Goal: Task Accomplishment & Management: Manage account settings

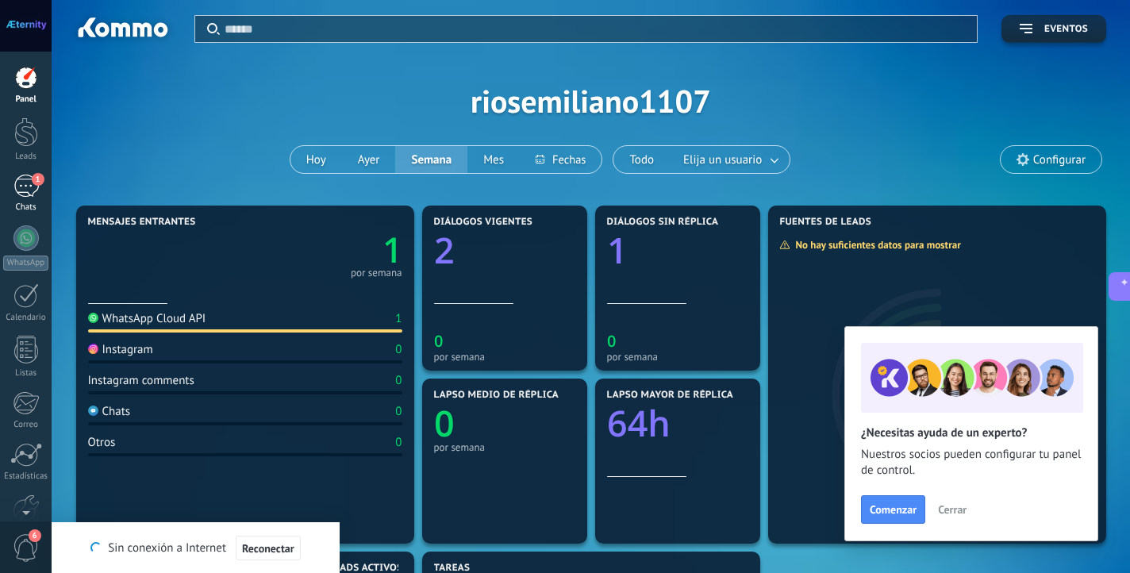
click at [32, 196] on div "1" at bounding box center [25, 186] width 25 height 23
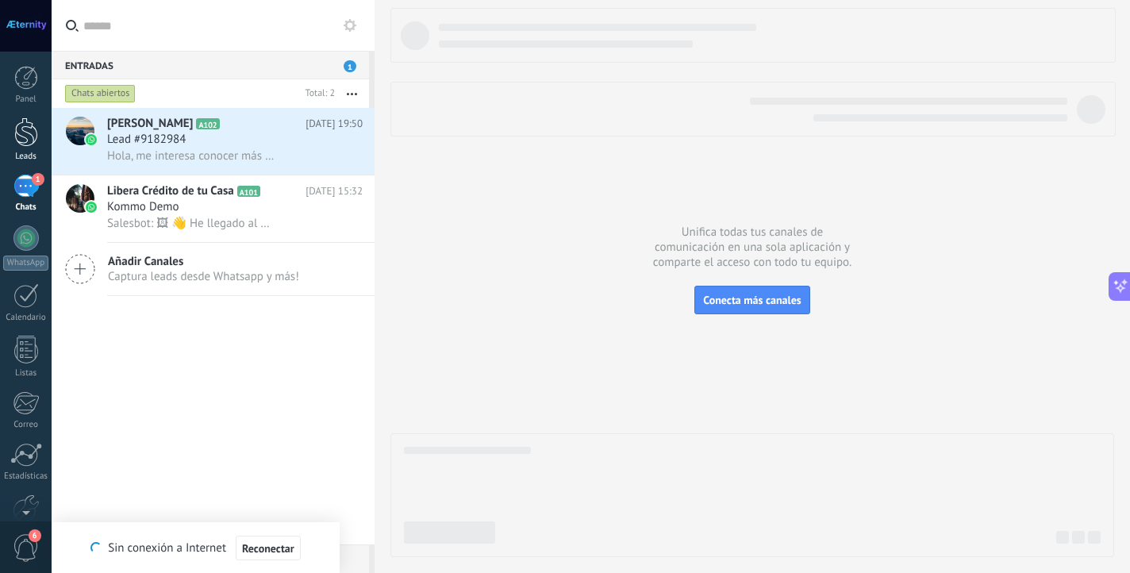
click at [15, 147] on link "Leads" at bounding box center [26, 139] width 52 height 44
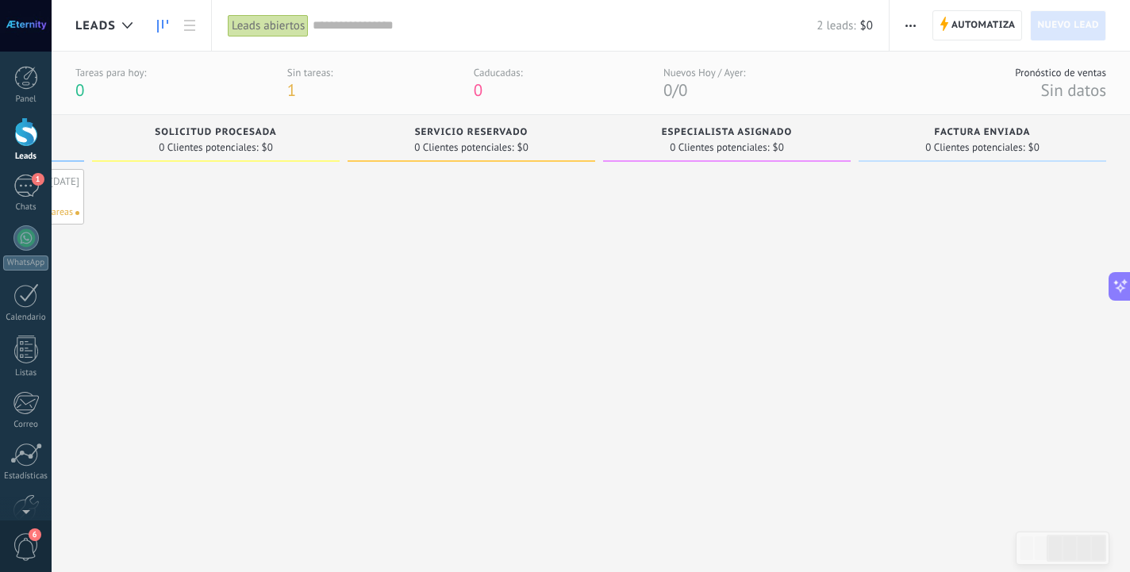
scroll to position [0, 6]
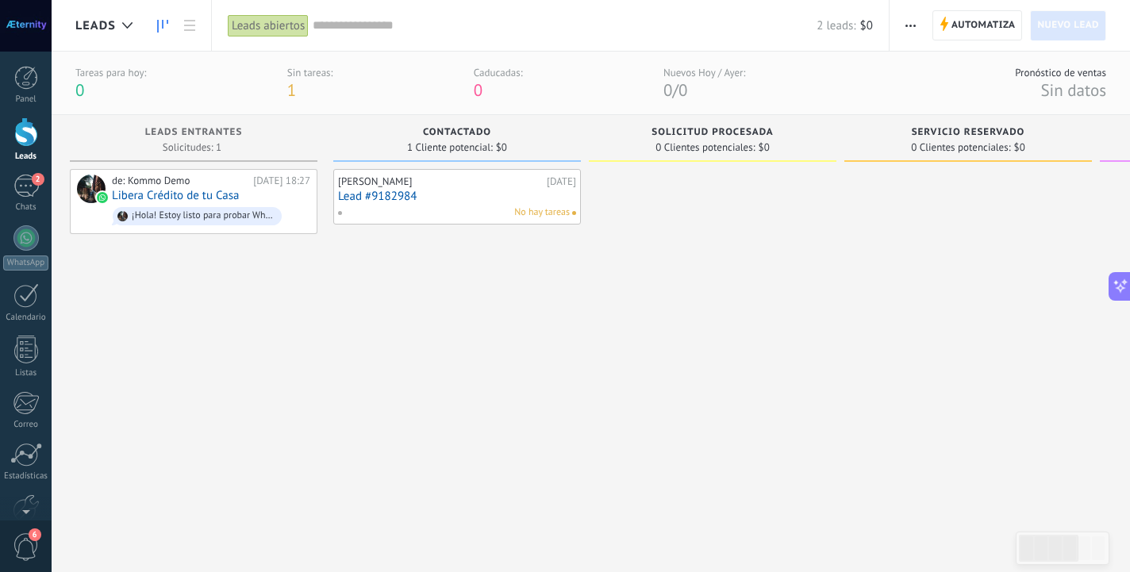
click at [17, 112] on div "Panel Leads 2 Chats WhatsApp Clientes" at bounding box center [26, 337] width 52 height 543
click at [21, 102] on div "Panel" at bounding box center [26, 99] width 46 height 10
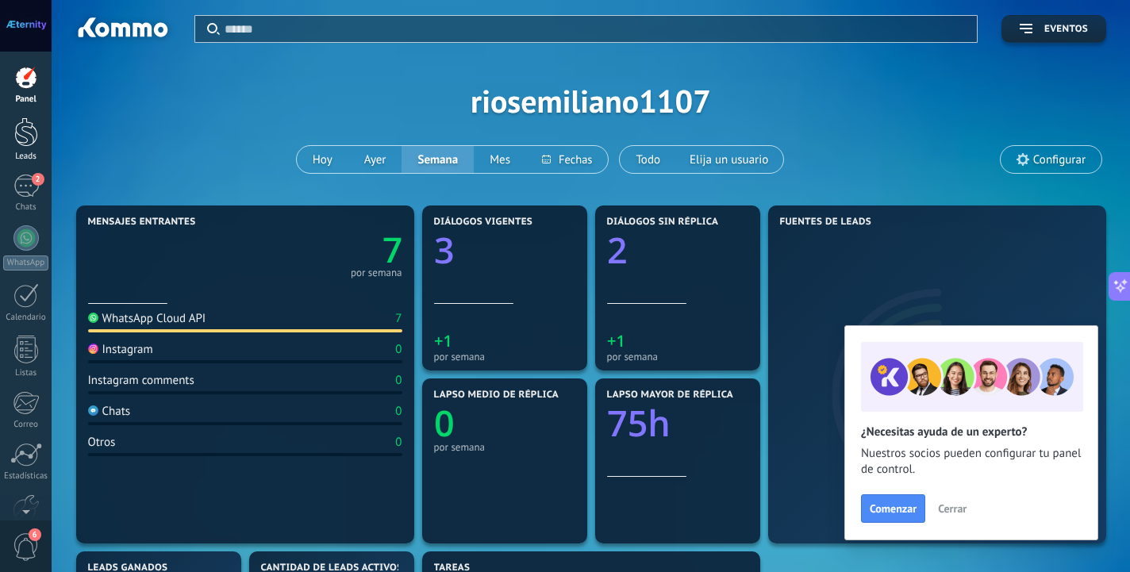
click at [25, 133] on div at bounding box center [26, 131] width 24 height 29
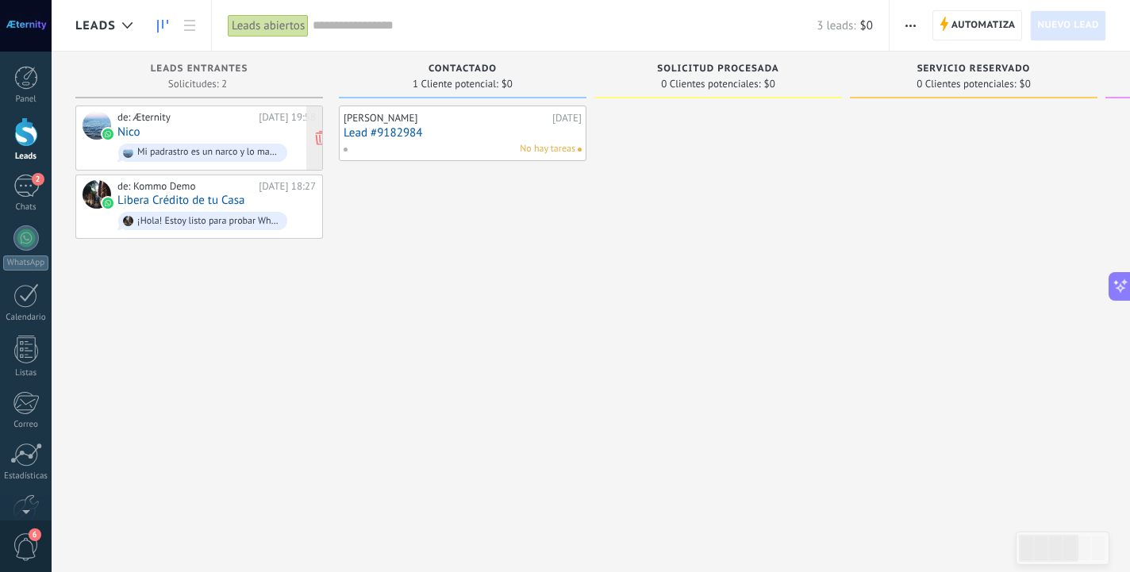
click at [176, 141] on span "Mi padrastro es un narco y lo mataron, que [PERSON_NAME]?" at bounding box center [216, 153] width 198 height 25
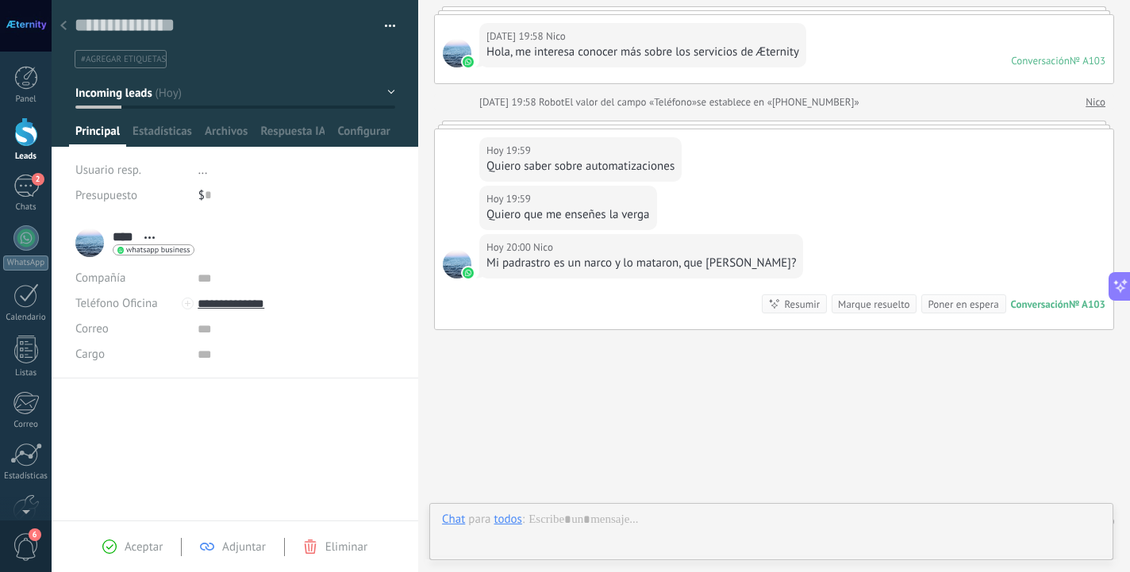
scroll to position [24, 0]
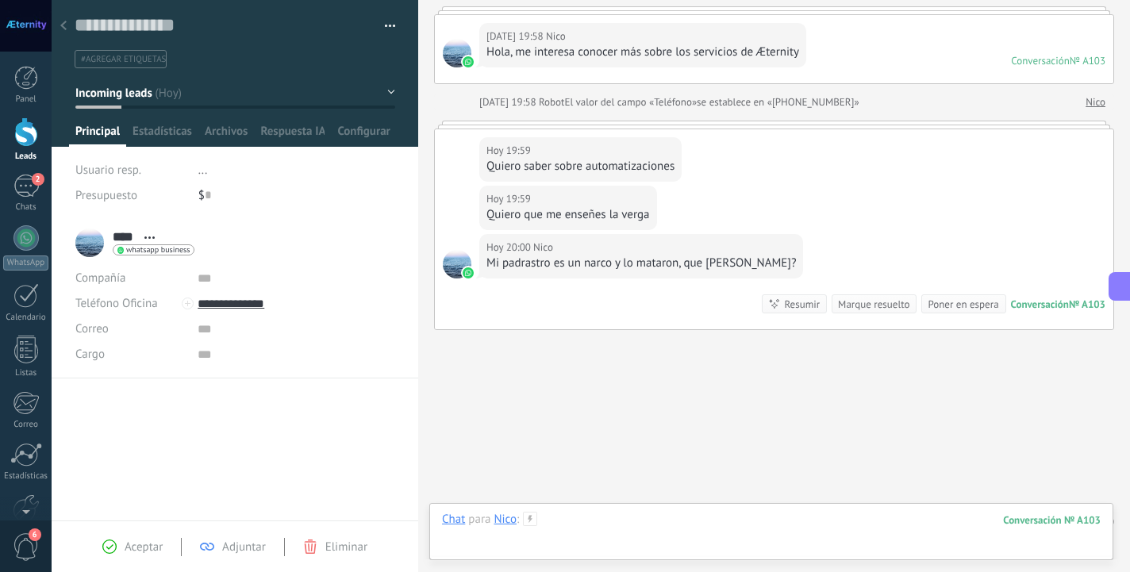
click at [653, 529] on div at bounding box center [771, 536] width 659 height 48
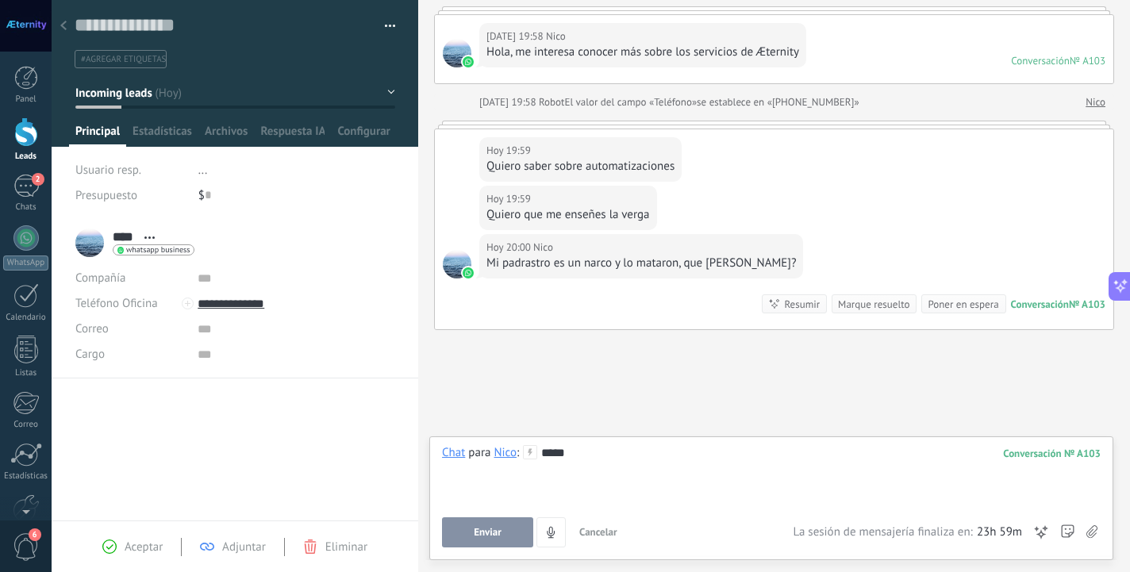
click at [563, 454] on div "*****" at bounding box center [771, 475] width 659 height 60
click at [653, 456] on div "******" at bounding box center [771, 475] width 659 height 60
click at [492, 544] on button "Enviar" at bounding box center [487, 533] width 91 height 30
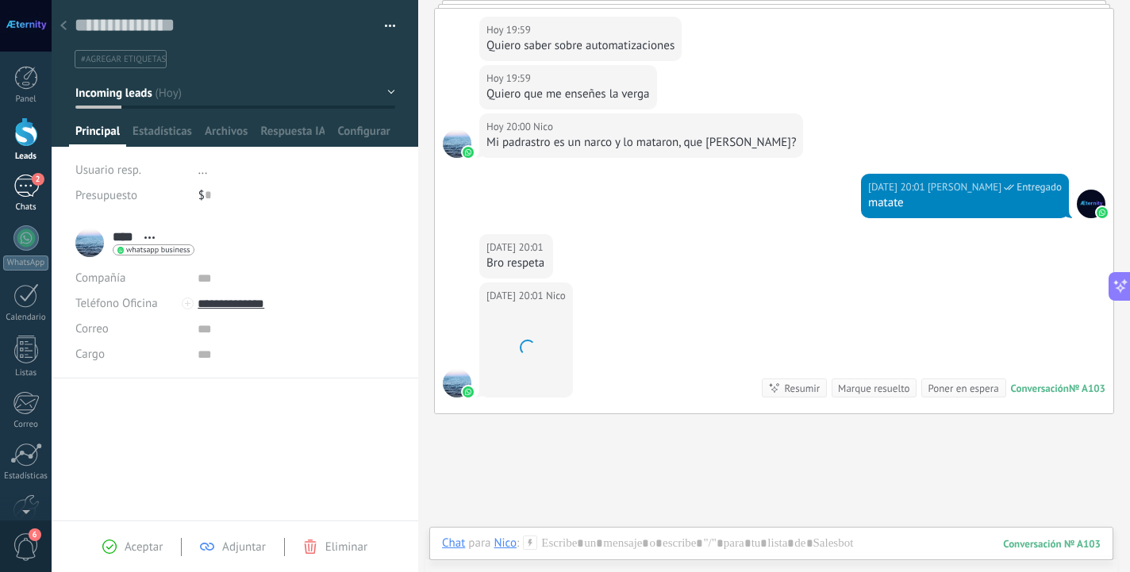
scroll to position [333, 0]
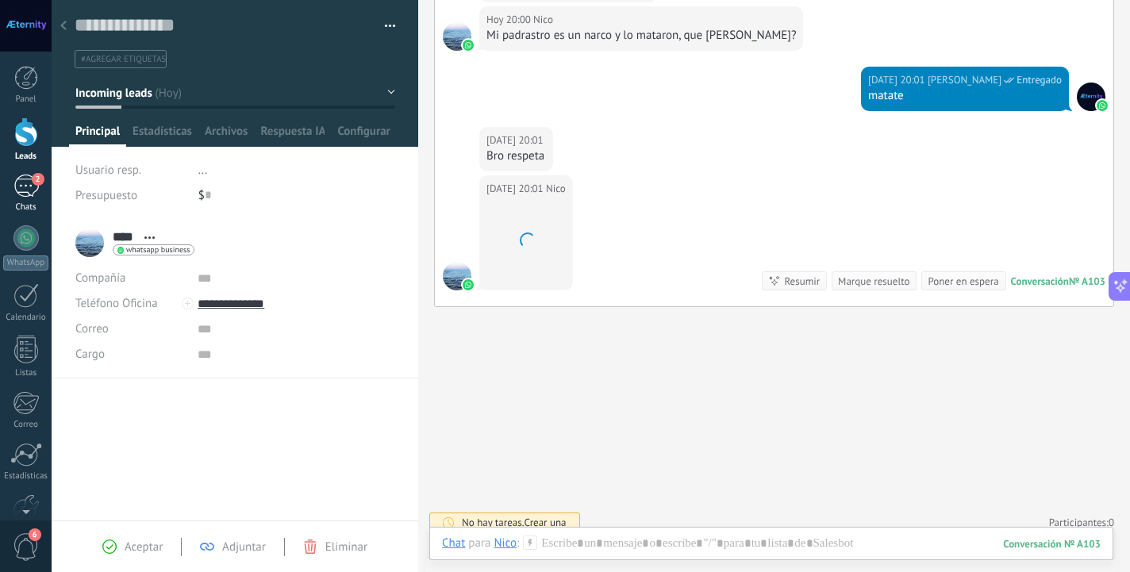
click at [24, 206] on div "Chats" at bounding box center [26, 207] width 46 height 10
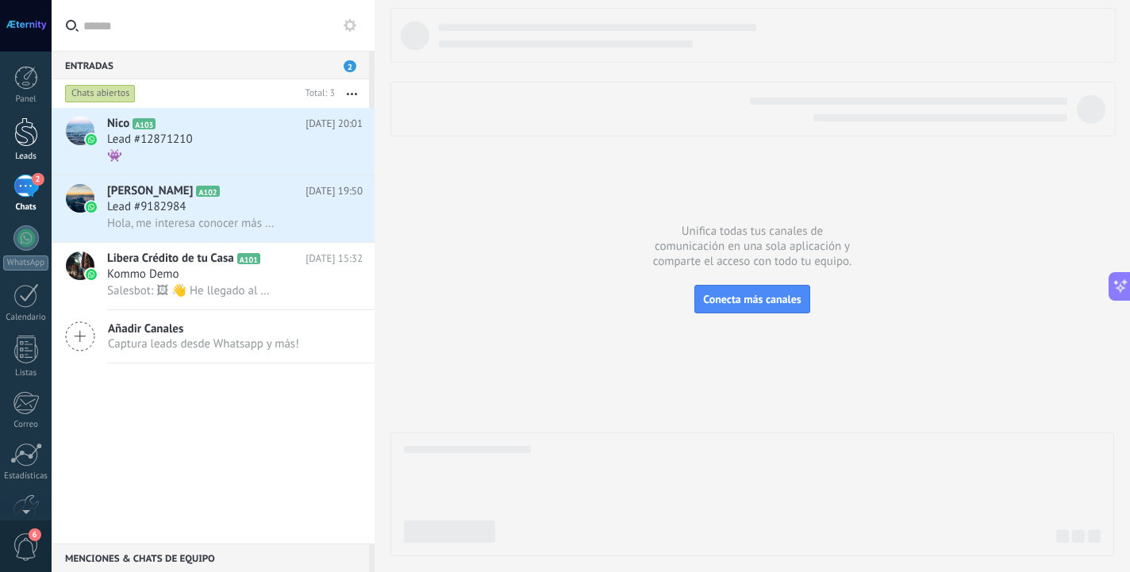
click at [32, 140] on div at bounding box center [26, 131] width 24 height 29
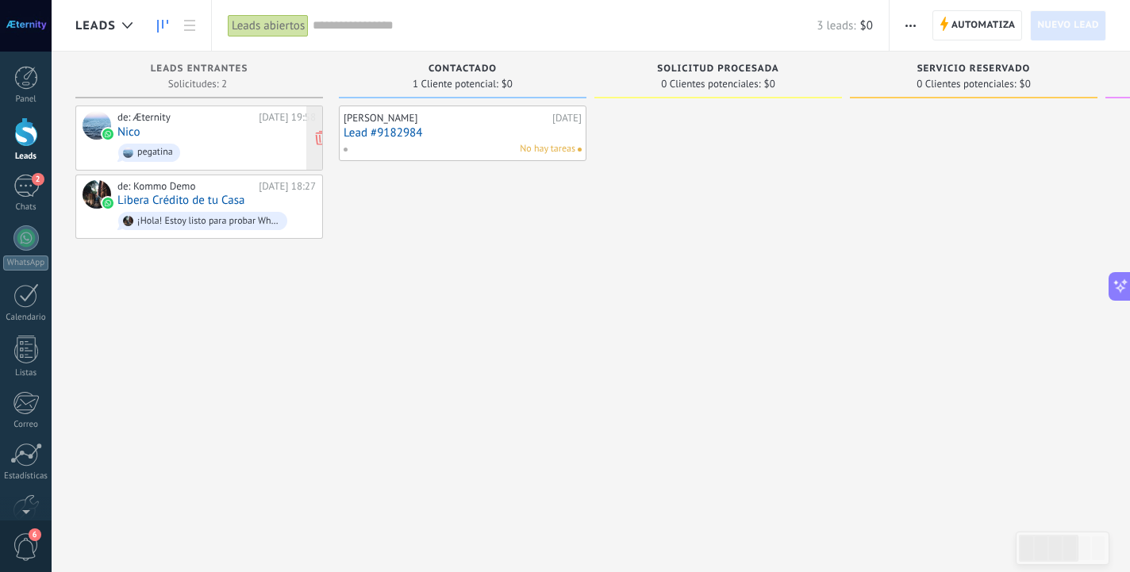
click at [254, 135] on div "de: Æternity [DATE] 19:58 Nico pegatina" at bounding box center [216, 138] width 198 height 54
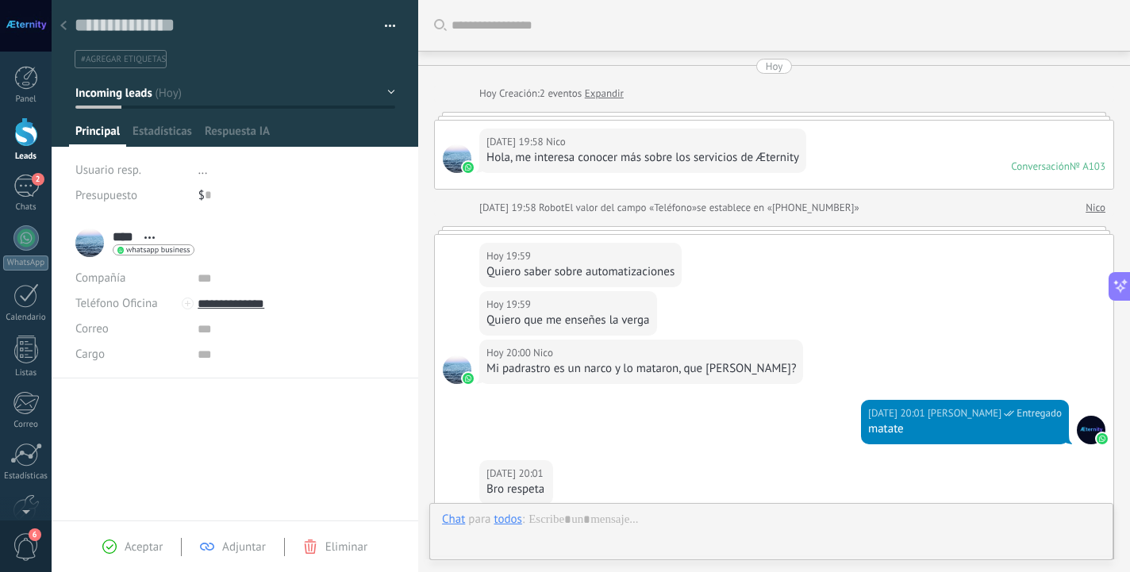
scroll to position [345, 0]
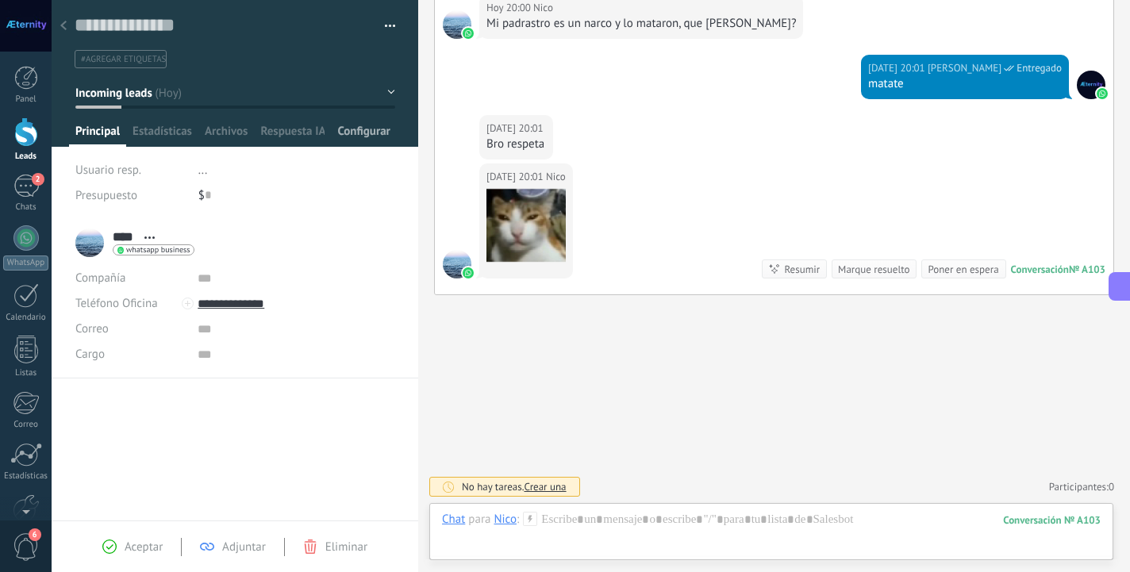
click at [368, 131] on span "Configurar" at bounding box center [363, 135] width 52 height 23
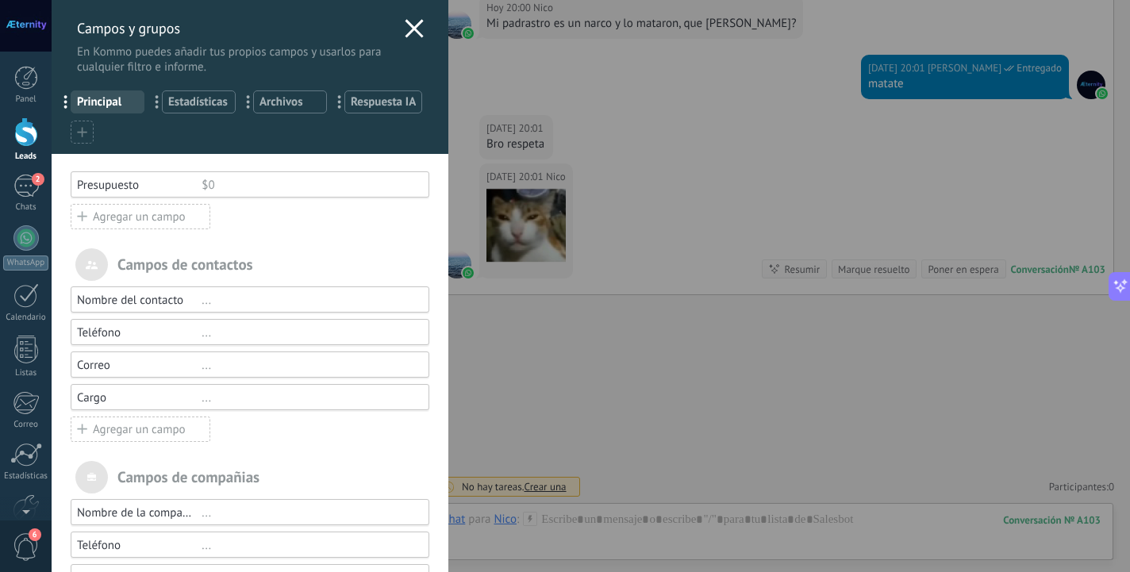
scroll to position [1, 0]
click at [414, 27] on icon at bounding box center [414, 27] width 19 height 19
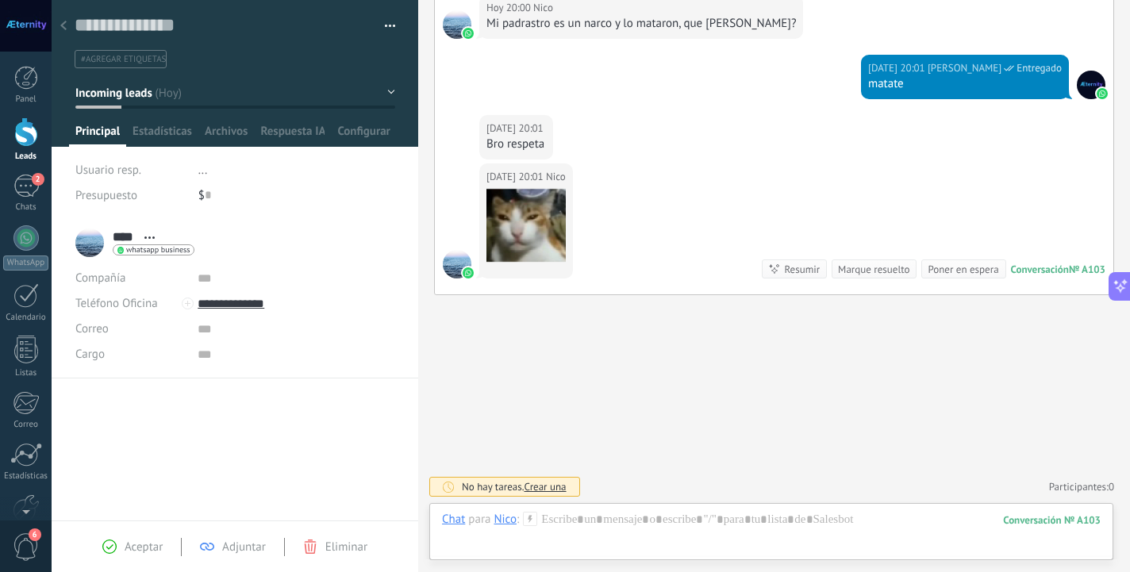
click at [383, 30] on button "button" at bounding box center [384, 26] width 23 height 24
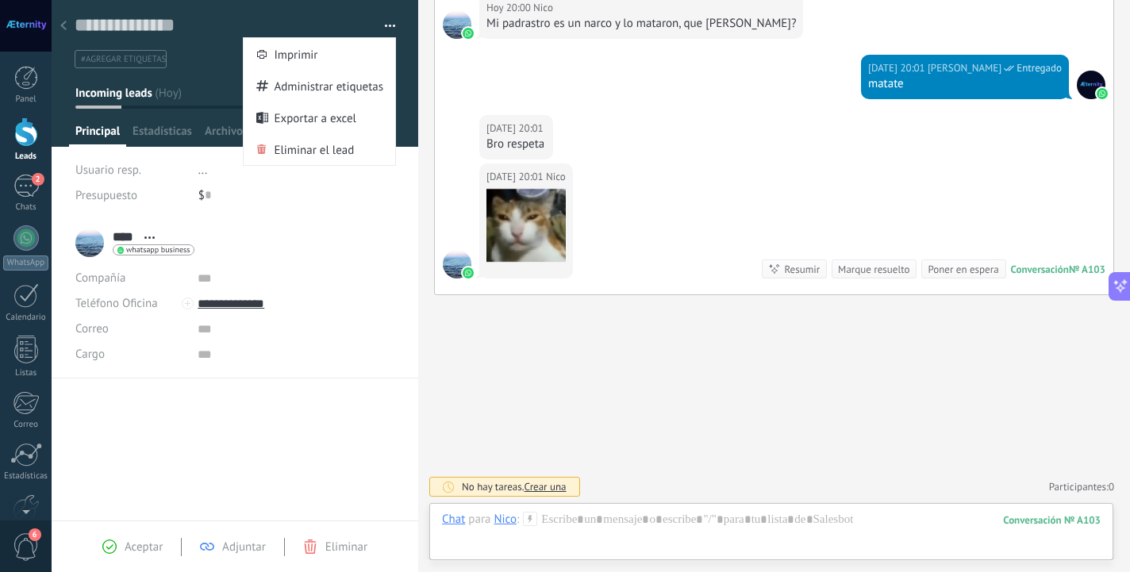
click at [149, 65] on li "#agregar etiquetas" at bounding box center [121, 59] width 92 height 18
click at [215, 64] on ul "#agregar etiquetas" at bounding box center [232, 58] width 318 height 21
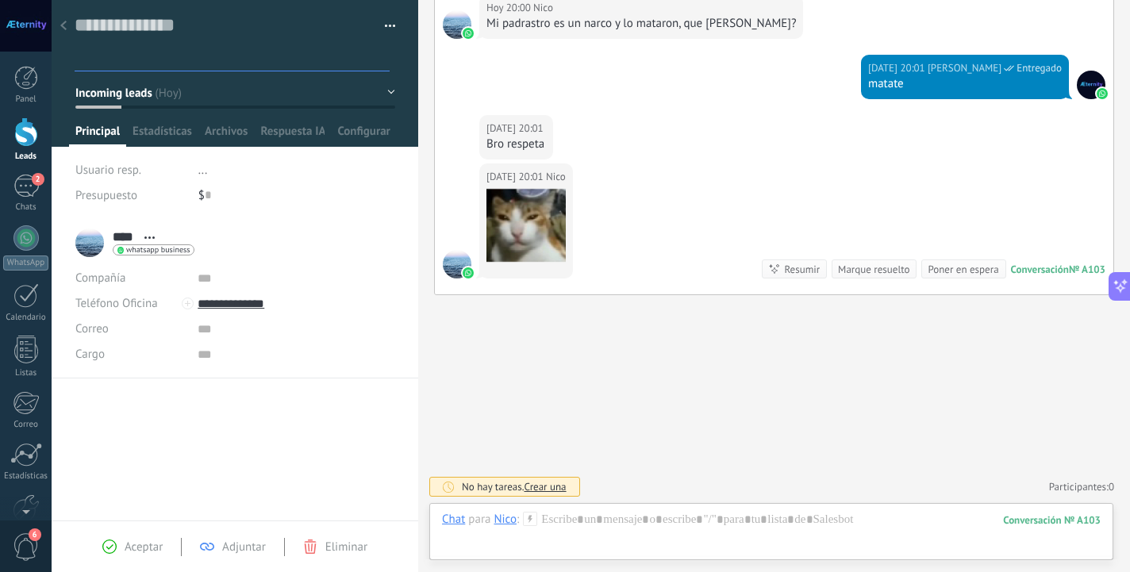
click at [174, 64] on input "text" at bounding box center [234, 59] width 310 height 17
click at [144, 96] on span "Incoming leads" at bounding box center [113, 93] width 77 height 15
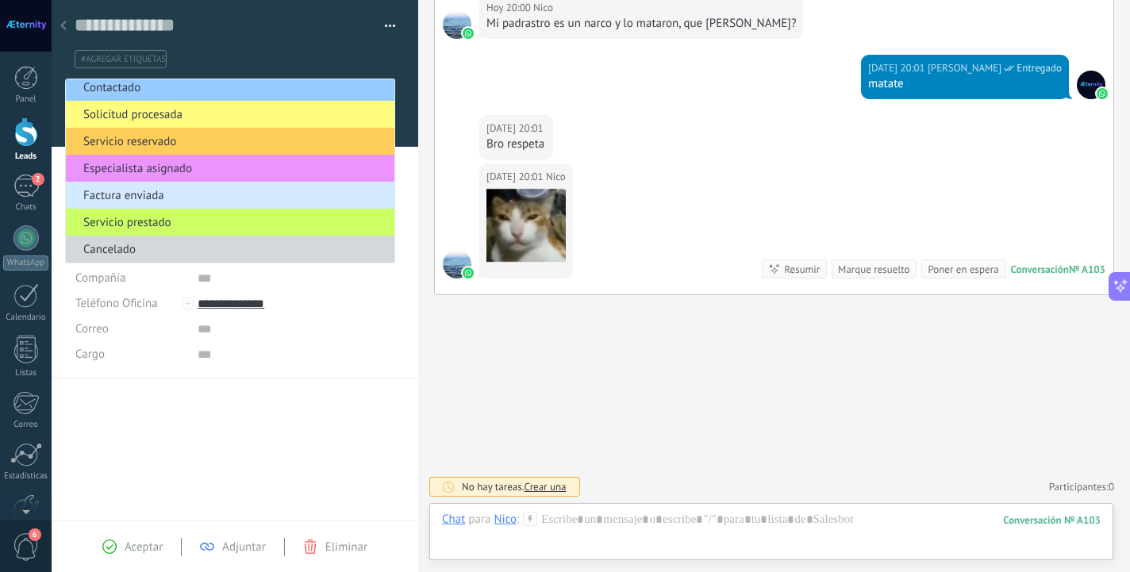
scroll to position [33, 0]
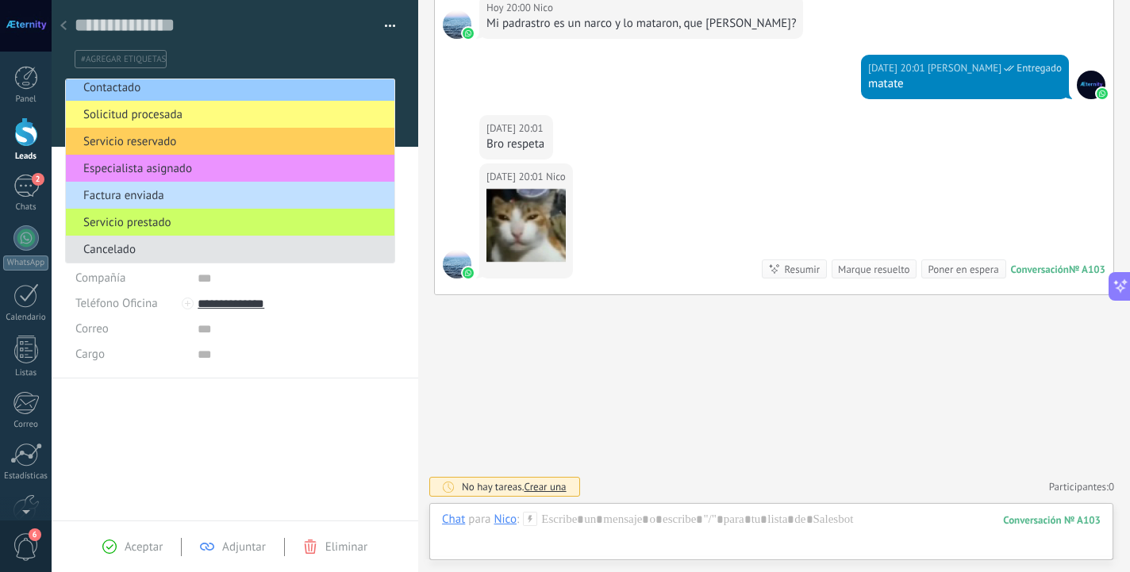
click at [129, 246] on span "Cancelado" at bounding box center [228, 249] width 324 height 15
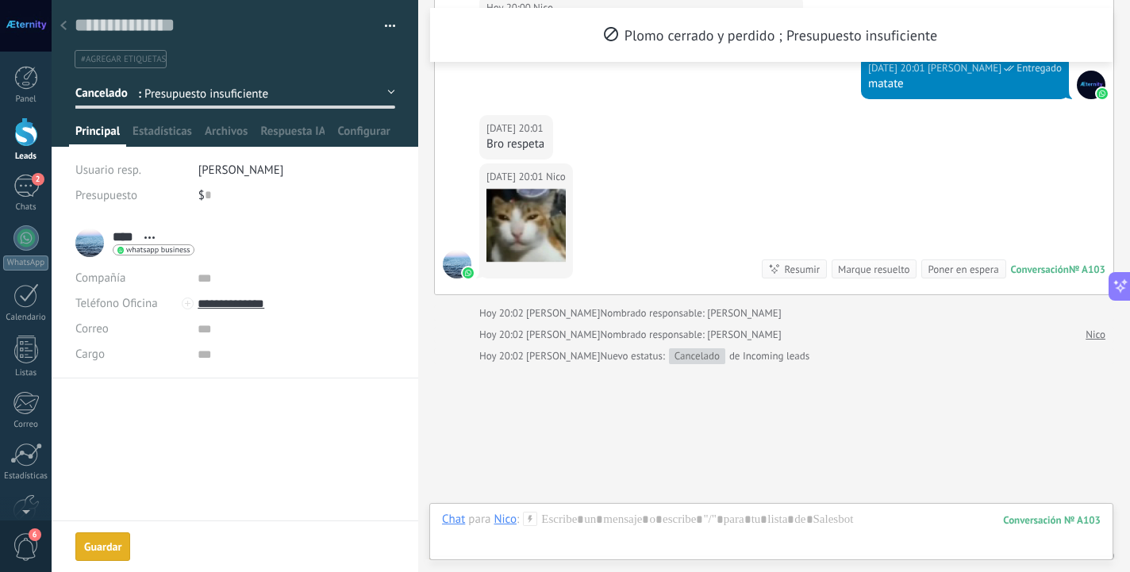
scroll to position [480, 0]
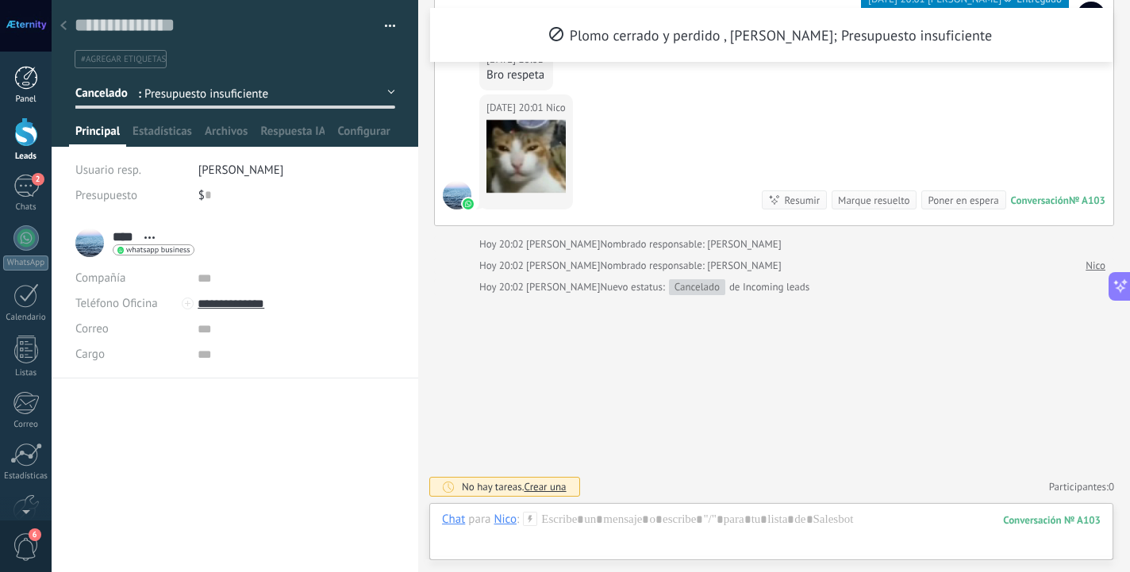
click at [20, 94] on link "Panel" at bounding box center [26, 85] width 52 height 39
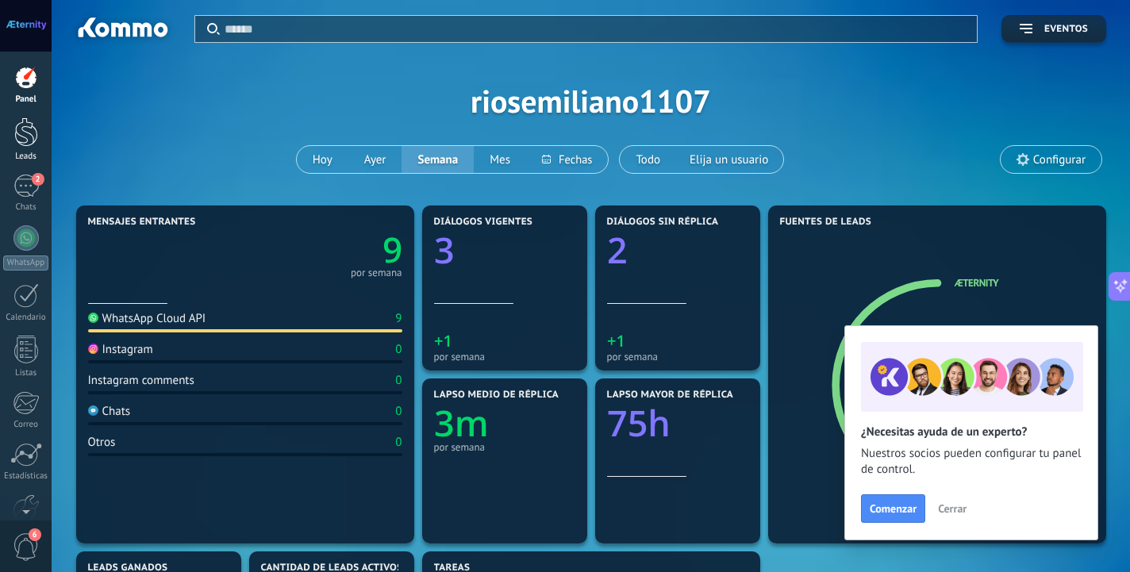
click at [21, 124] on div at bounding box center [26, 131] width 24 height 29
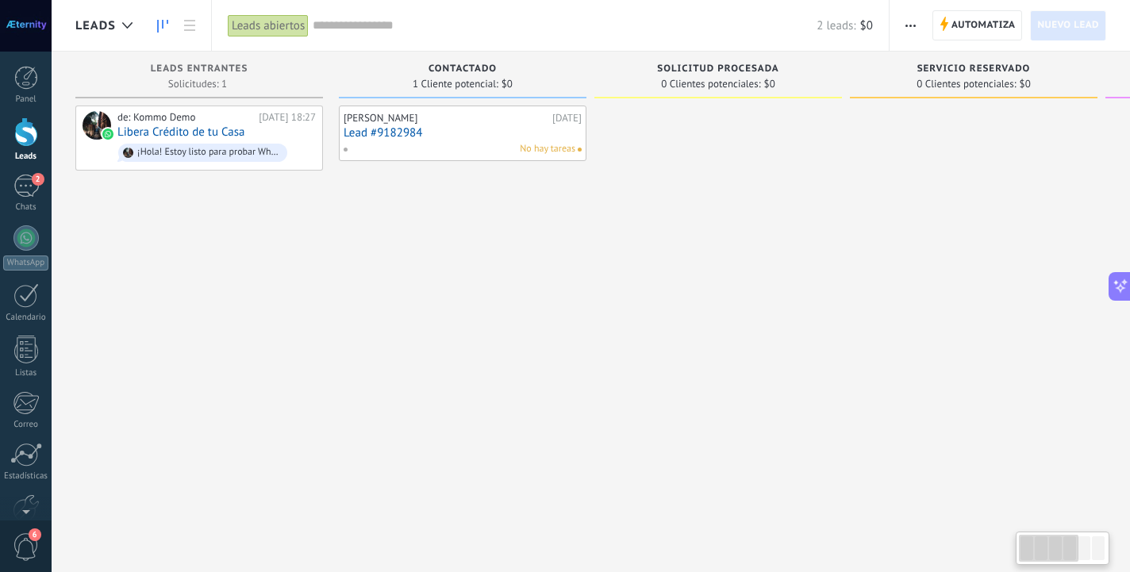
click at [475, 193] on div "[PERSON_NAME] [DATE] Lead #9182984 No hay tareas" at bounding box center [463, 288] width 248 height 365
click at [903, 22] on button "button" at bounding box center [910, 25] width 23 height 30
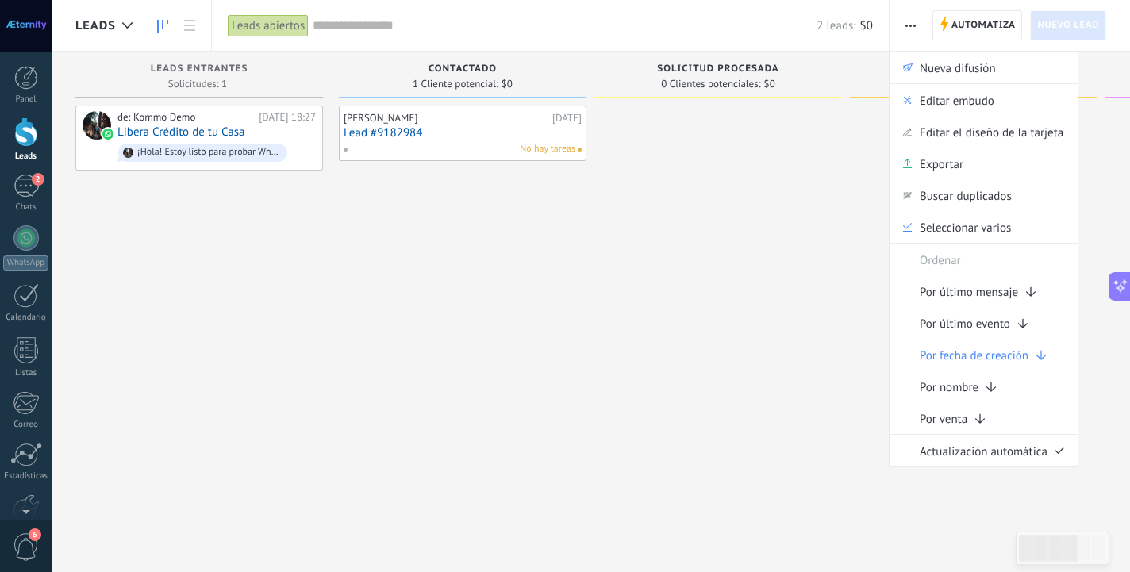
click at [734, 343] on div at bounding box center [719, 288] width 248 height 365
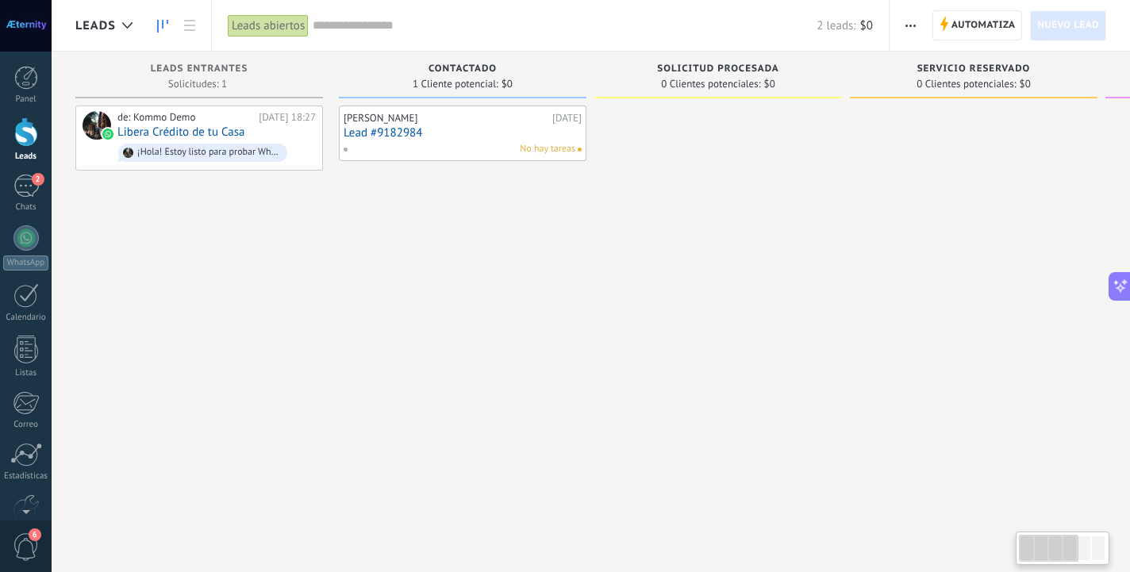
type textarea "**********"
